Goal: Task Accomplishment & Management: Manage account settings

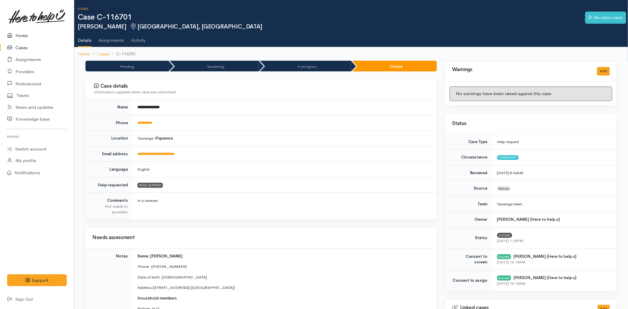
click at [26, 32] on link "Home" at bounding box center [37, 36] width 74 height 12
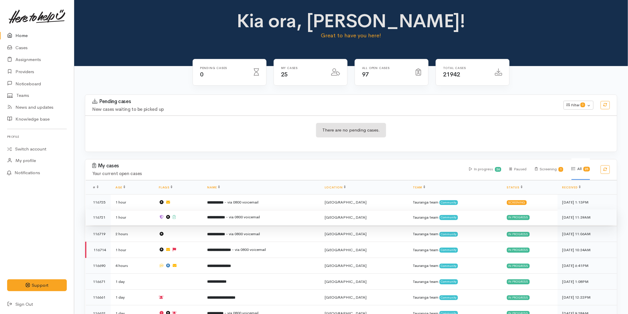
click at [225, 219] on b "**********" at bounding box center [216, 218] width 18 height 4
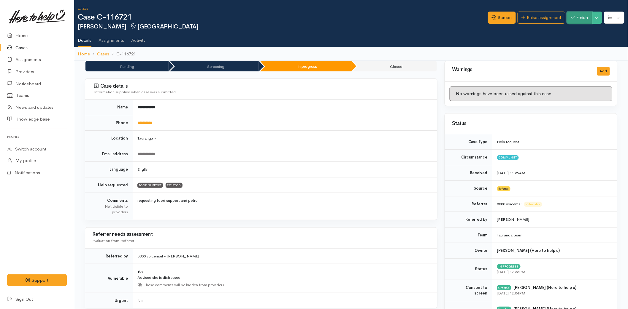
click at [581, 20] on button "Finish" at bounding box center [579, 18] width 25 height 12
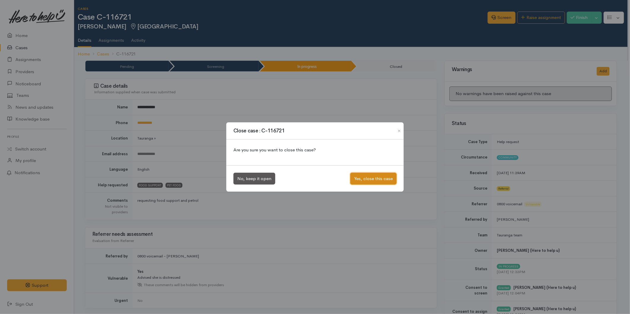
click at [390, 180] on button "Yes, close this case" at bounding box center [373, 179] width 46 height 12
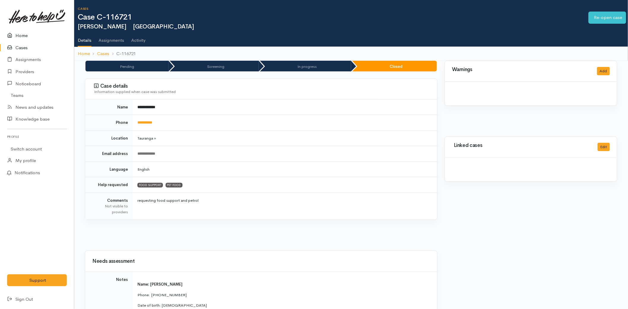
click at [30, 36] on link "Home" at bounding box center [37, 36] width 74 height 12
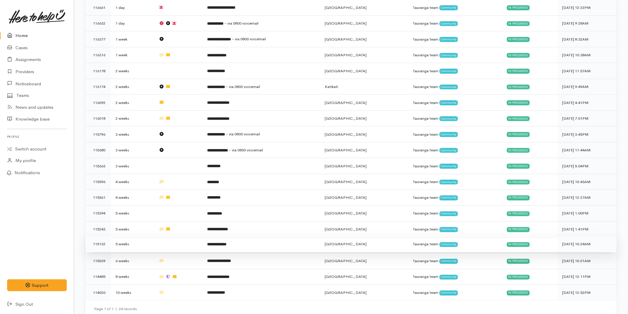
scroll to position [277, 0]
